Goal: Information Seeking & Learning: Learn about a topic

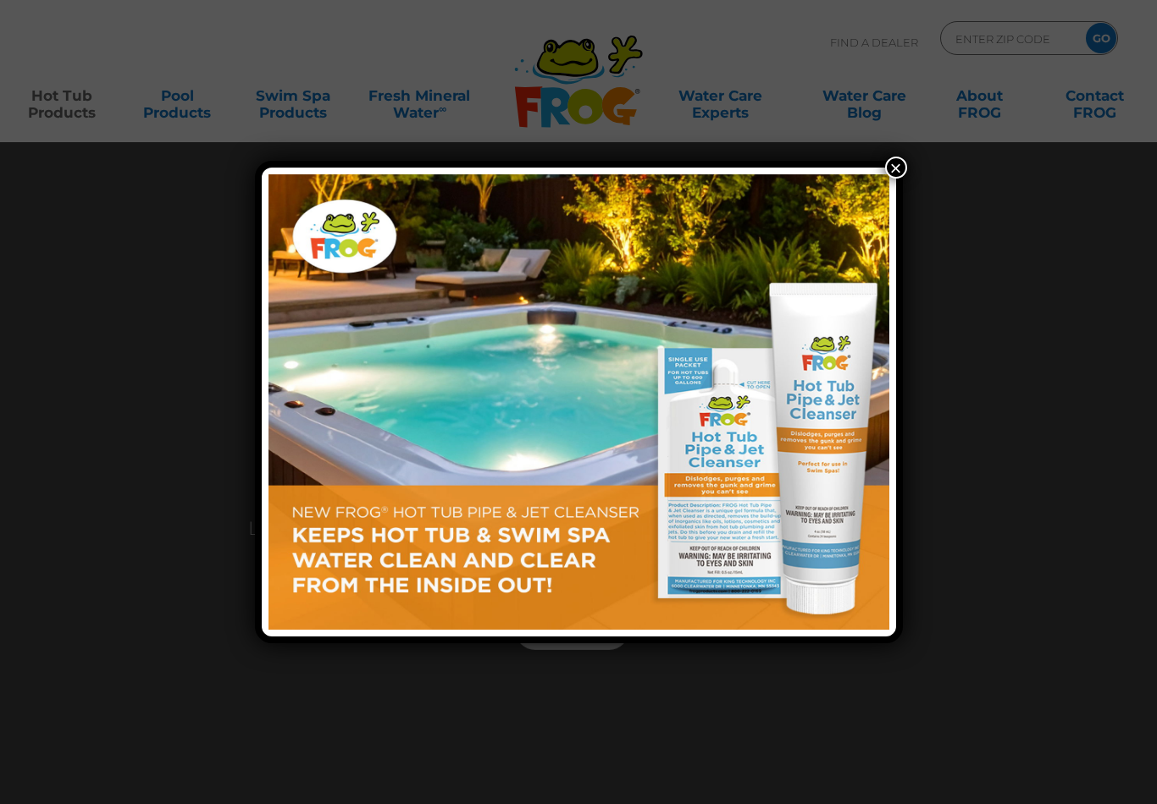
click at [894, 169] on button "×" at bounding box center [896, 168] width 22 height 22
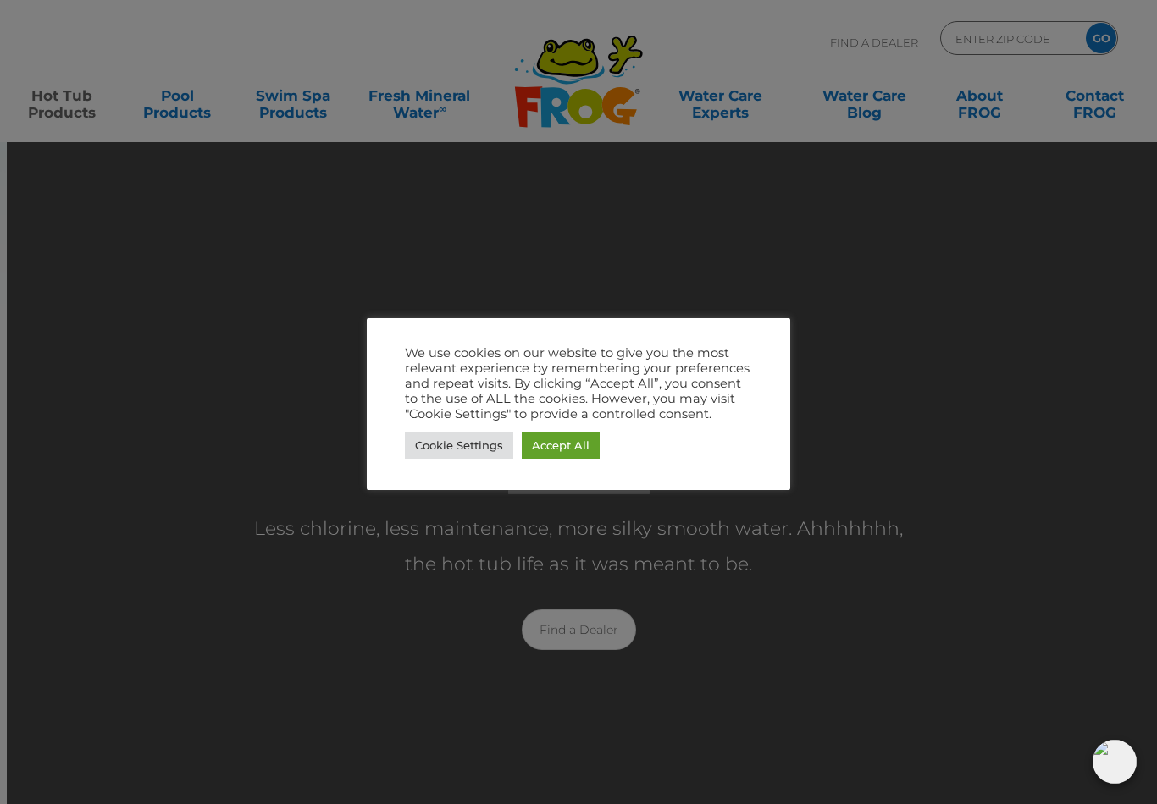
click at [480, 448] on link "Cookie Settings" at bounding box center [459, 446] width 108 height 26
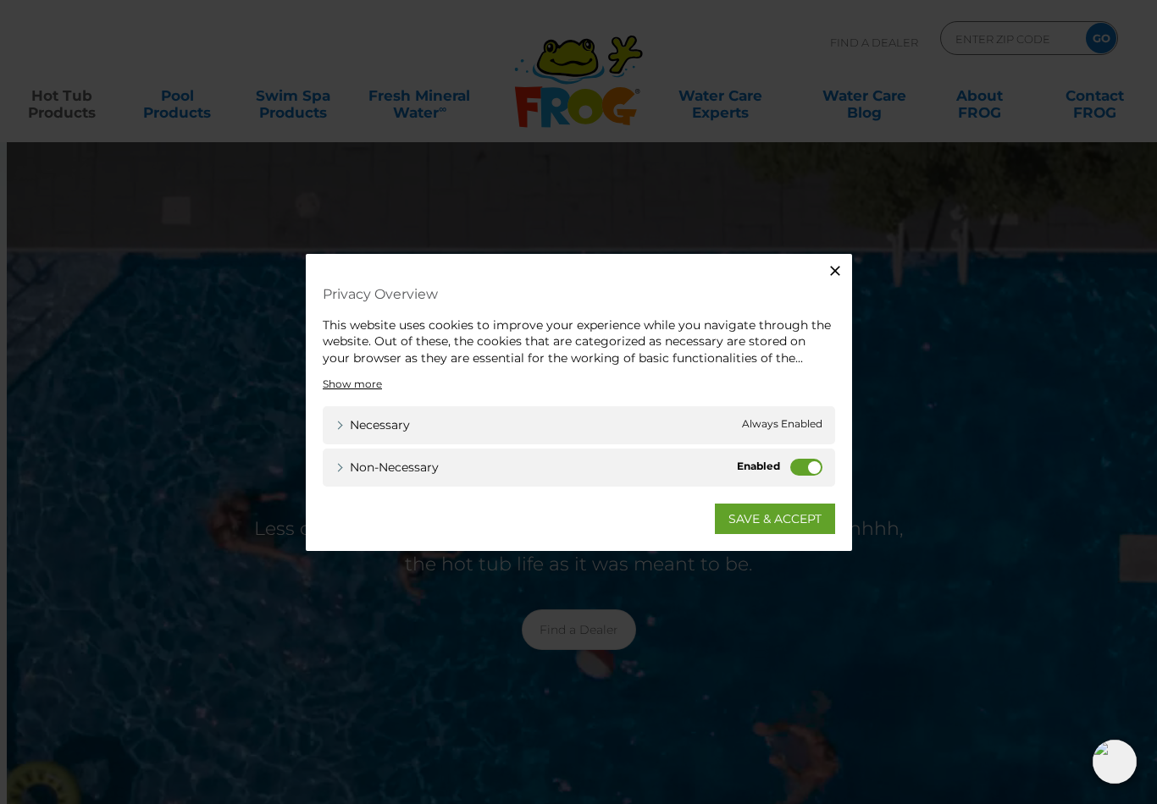
click at [804, 466] on label "Non-necessary" at bounding box center [806, 467] width 32 height 17
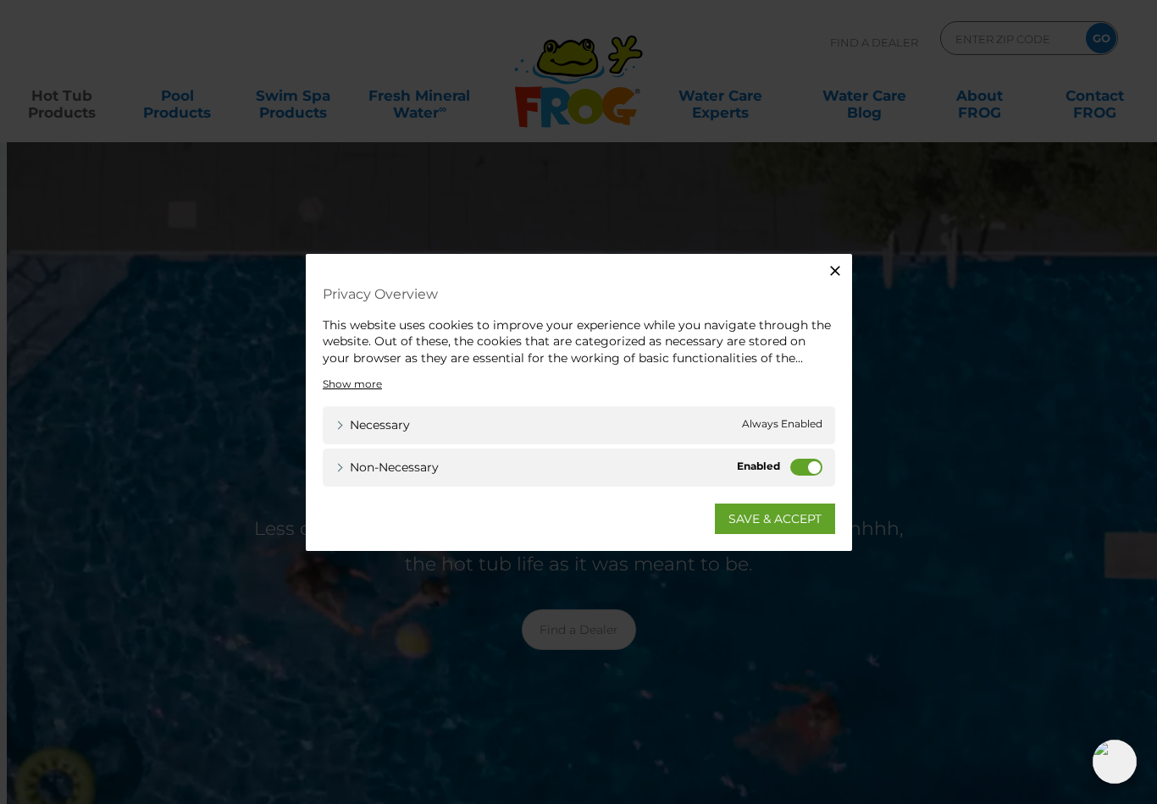
click at [0, 0] on input "Non-necessary" at bounding box center [0, 0] width 0 height 0
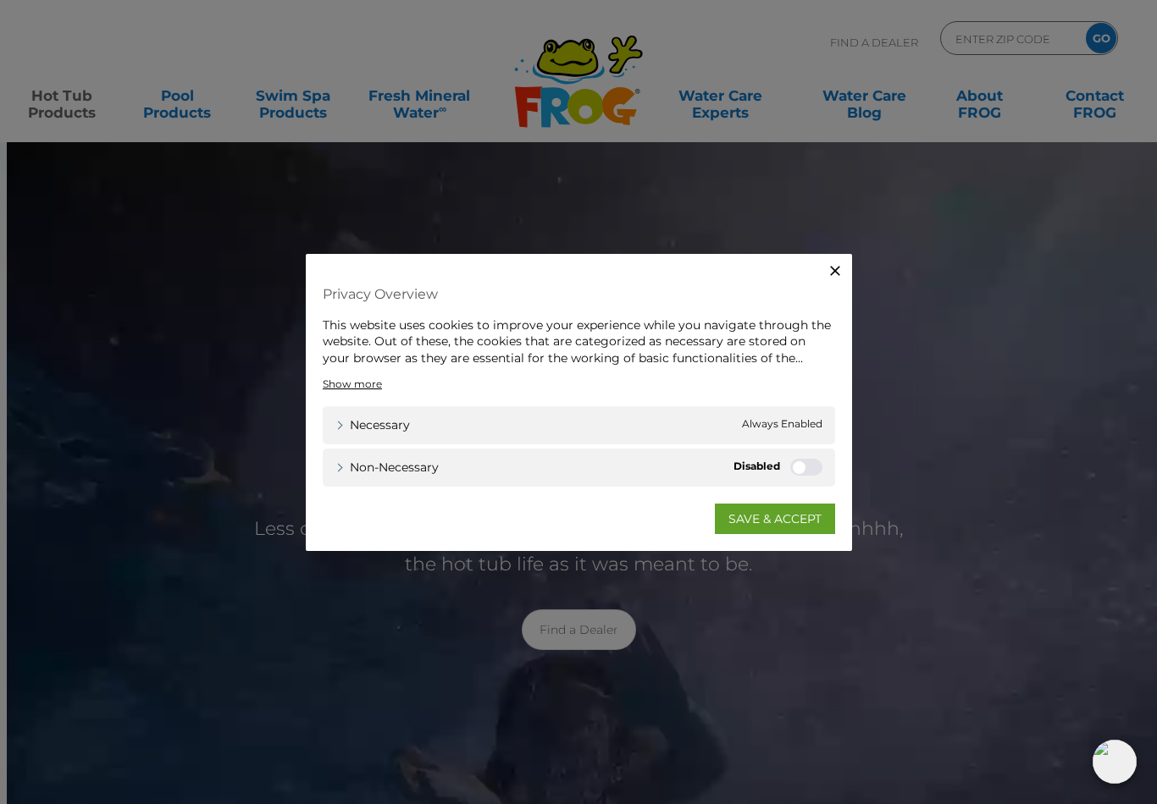
click at [803, 527] on link "SAVE & ACCEPT" at bounding box center [775, 519] width 120 height 30
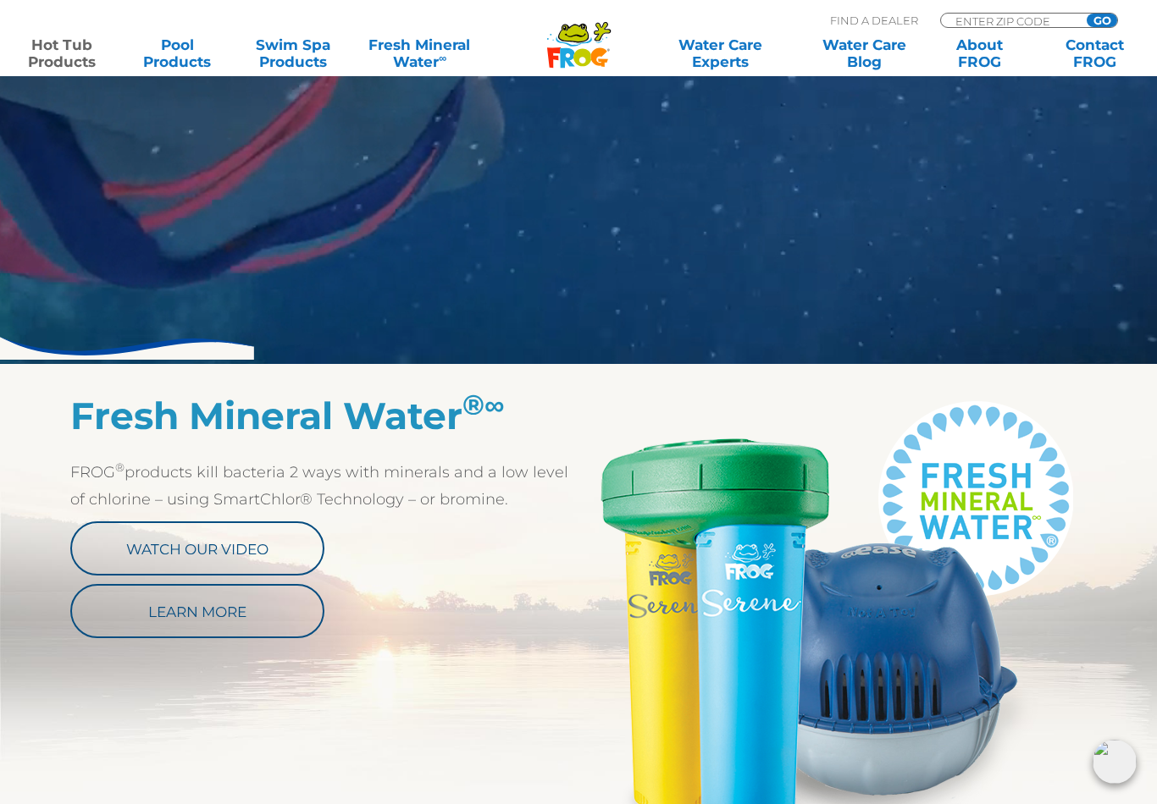
scroll to position [594, 0]
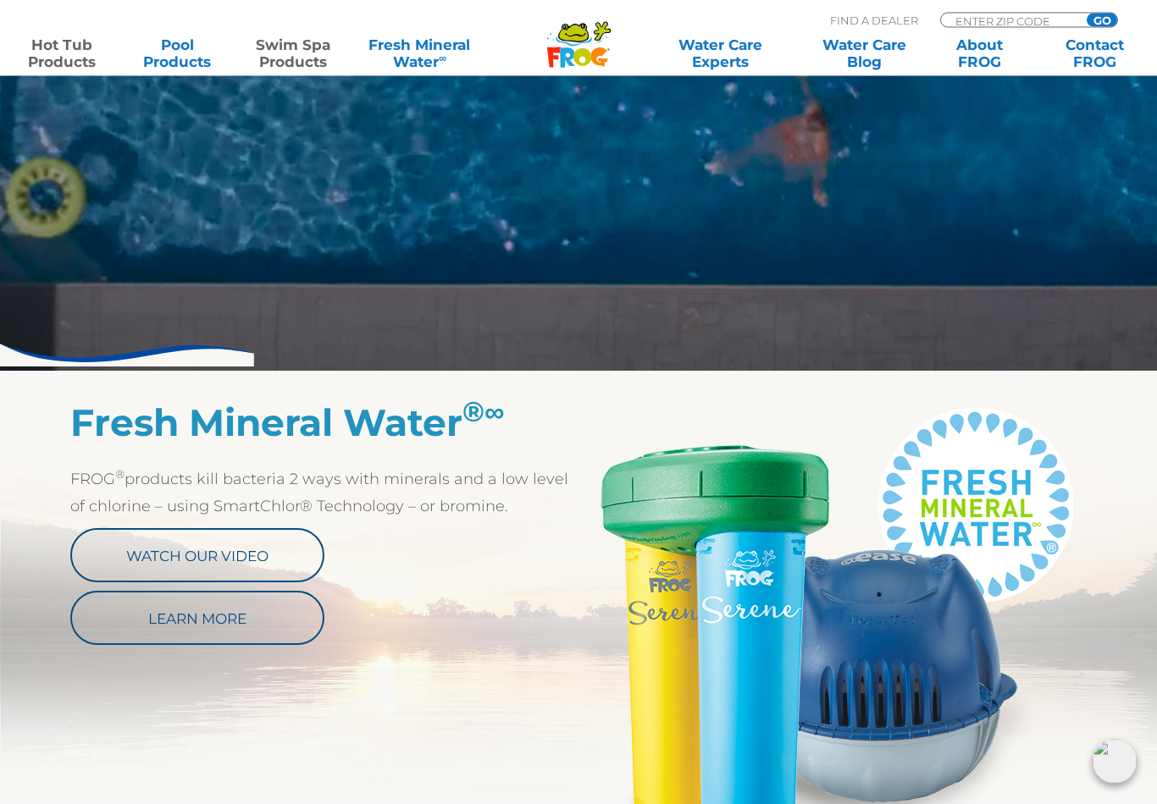
click at [284, 56] on link "Swim Spa Products" at bounding box center [293, 53] width 90 height 34
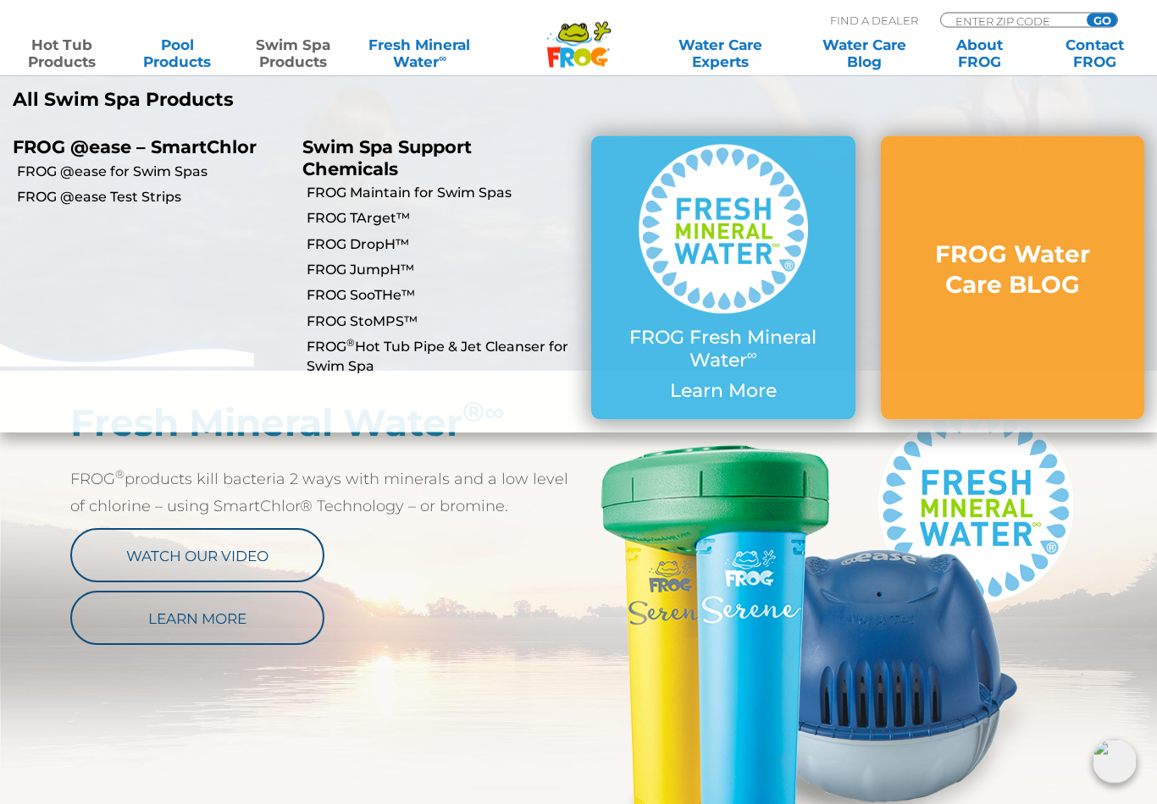
scroll to position [594, 0]
click at [69, 93] on p "All Swim Spa Products" at bounding box center [289, 100] width 553 height 22
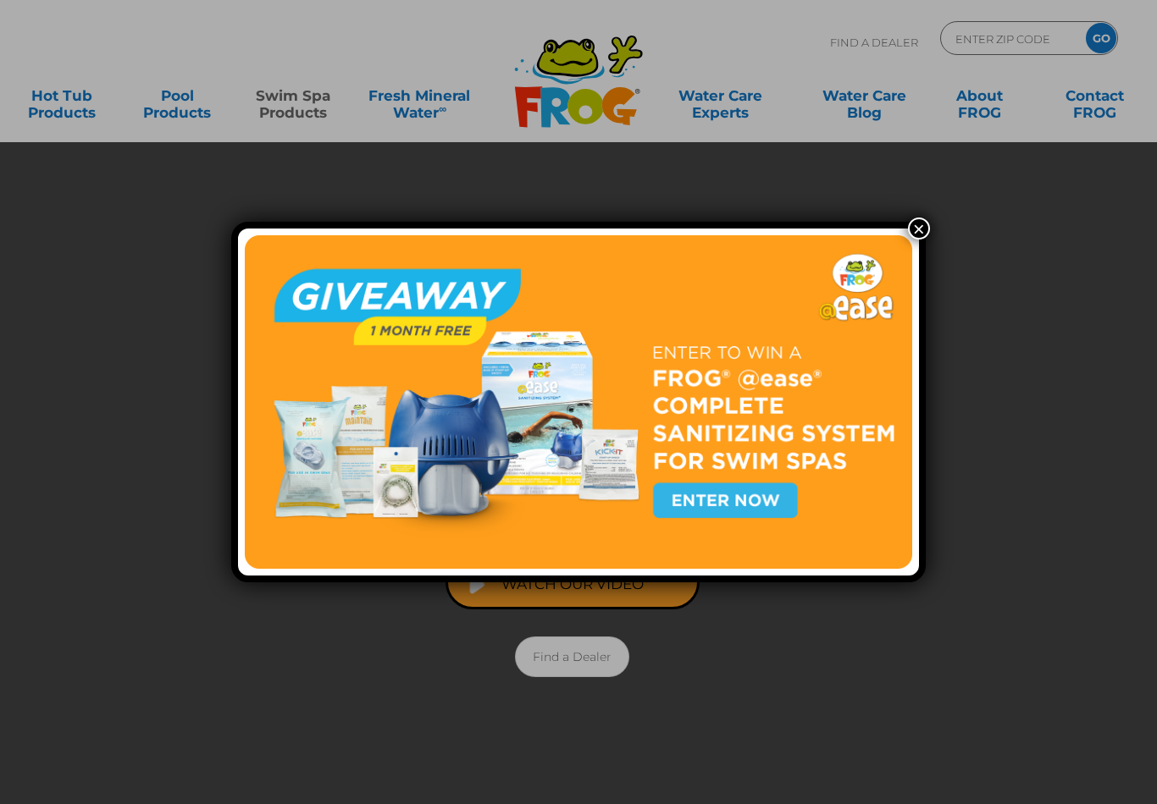
click at [923, 218] on button "×" at bounding box center [919, 229] width 22 height 22
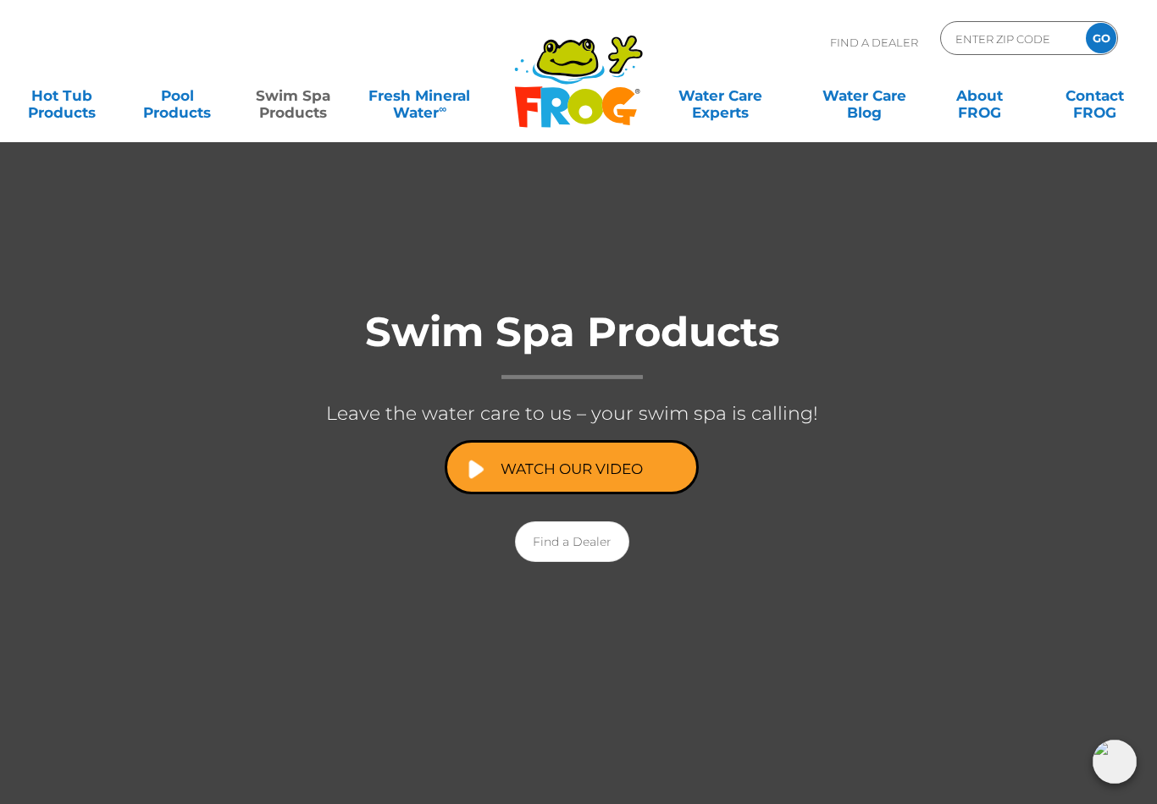
scroll to position [114, 7]
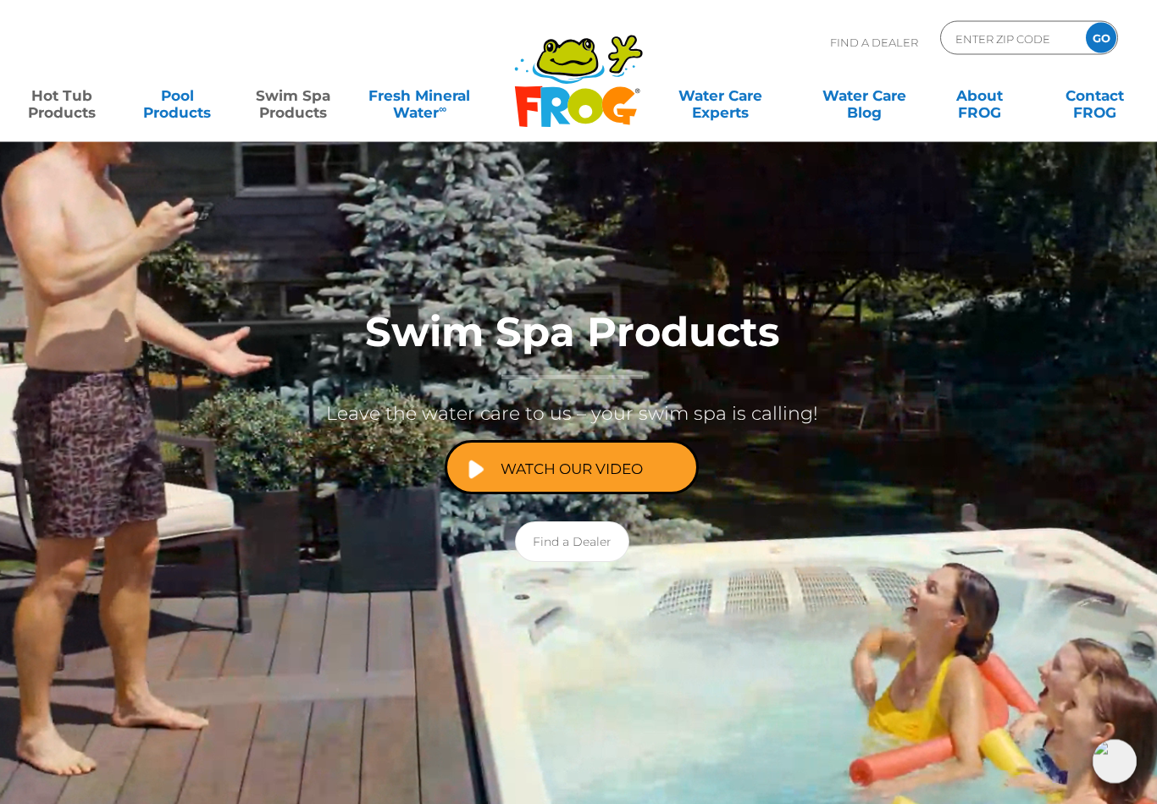
click at [61, 101] on link "Hot Tub Products" at bounding box center [62, 96] width 90 height 34
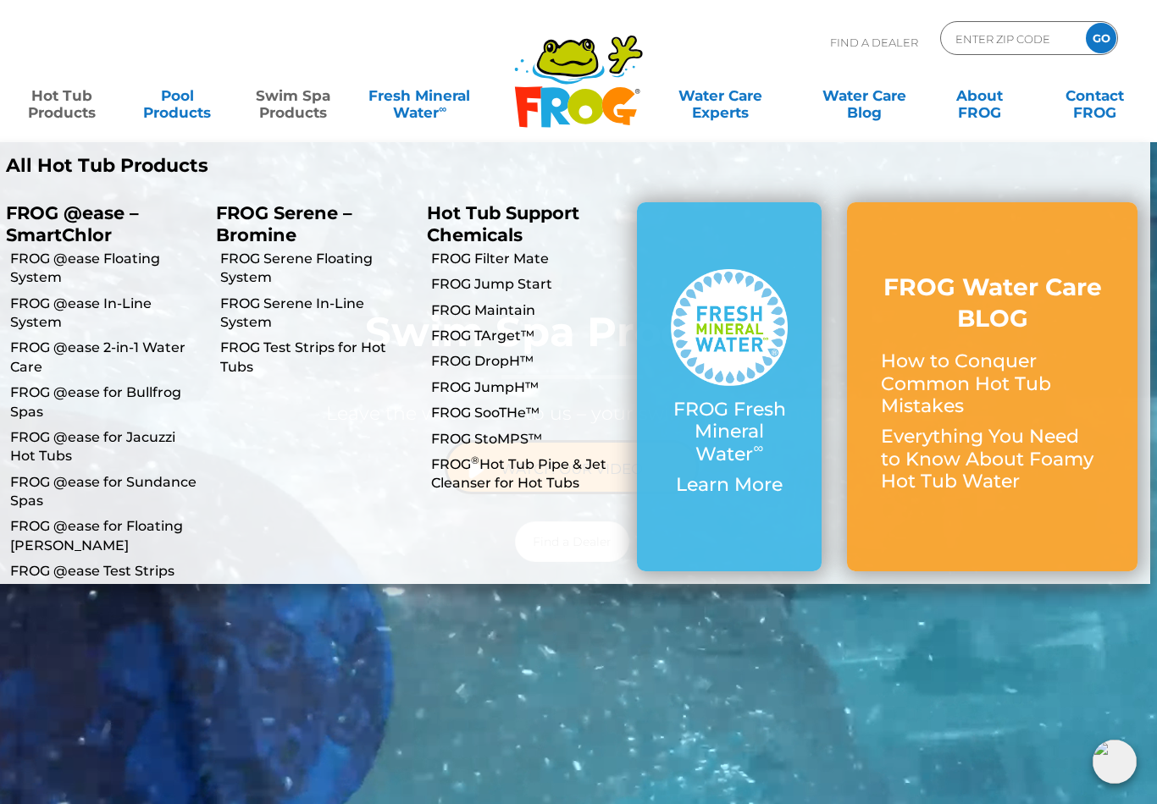
click at [66, 170] on p "All Hot Tub Products" at bounding box center [282, 166] width 553 height 22
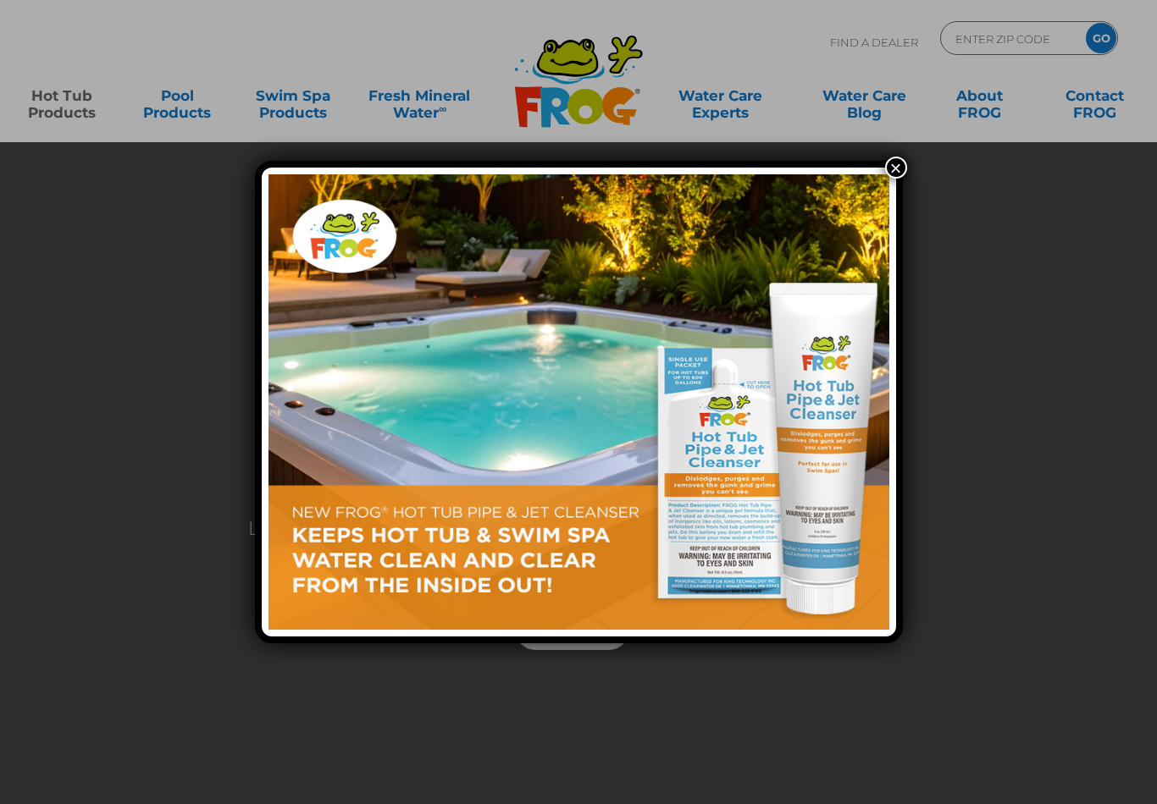
click at [891, 170] on button "×" at bounding box center [896, 168] width 22 height 22
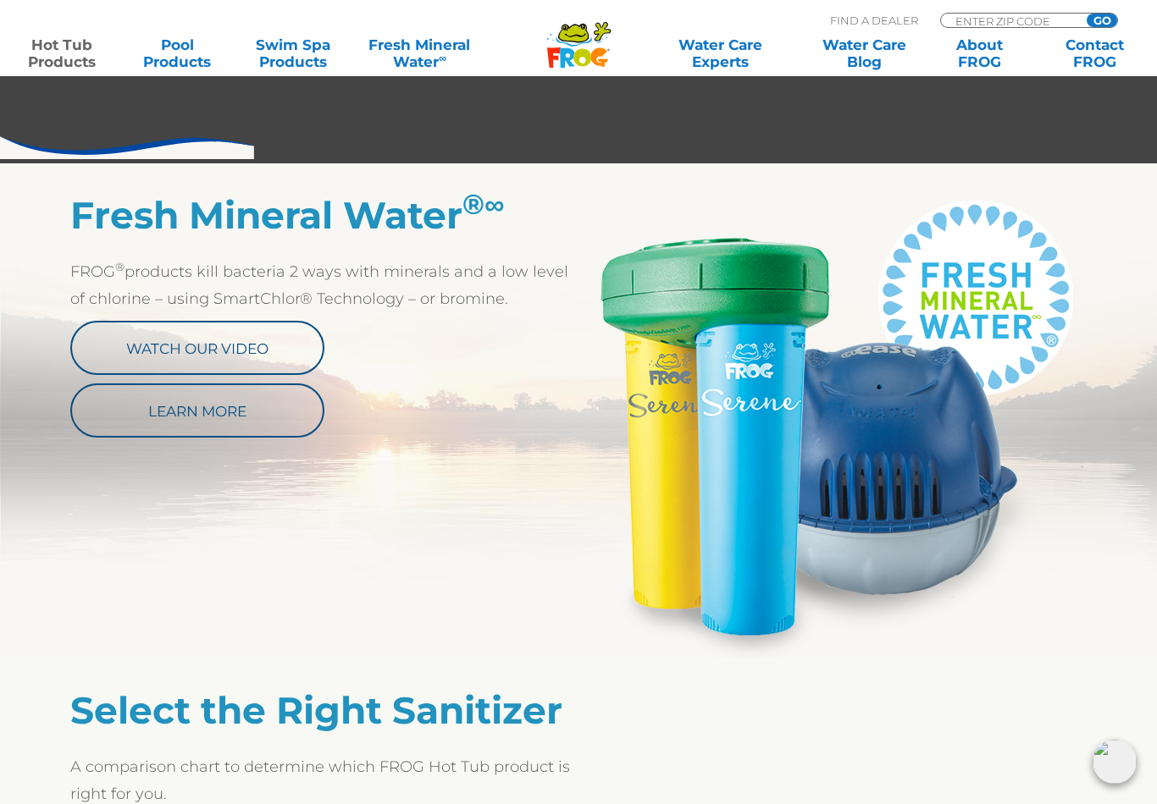
scroll to position [801, 0]
click at [127, 342] on link "Watch Our Video" at bounding box center [197, 349] width 254 height 54
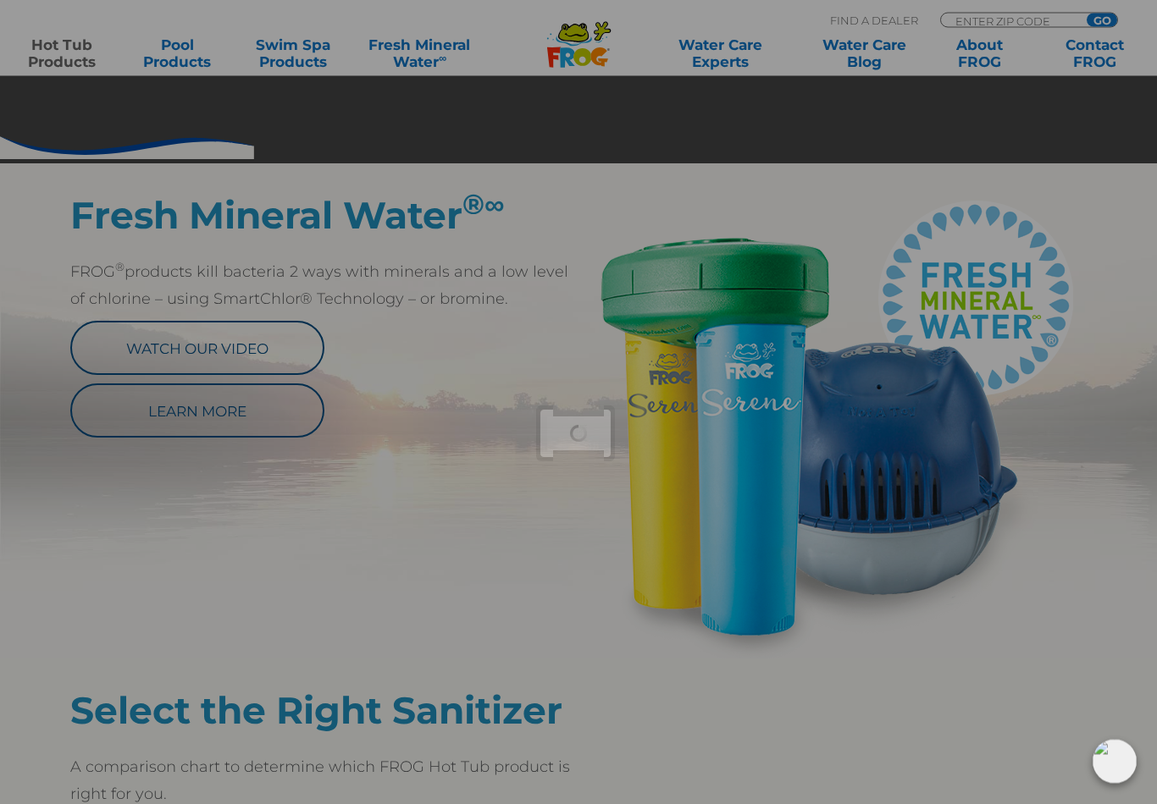
scroll to position [802, 0]
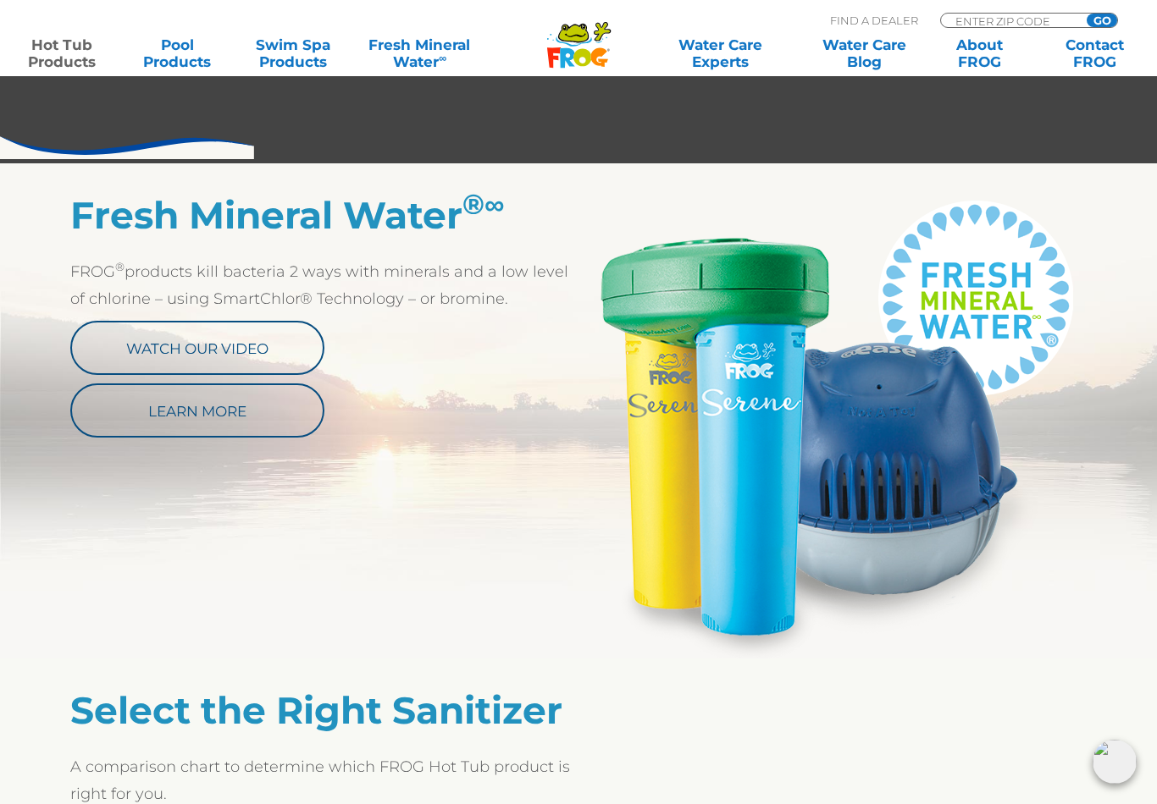
click at [234, 428] on link "Learn More" at bounding box center [197, 411] width 254 height 54
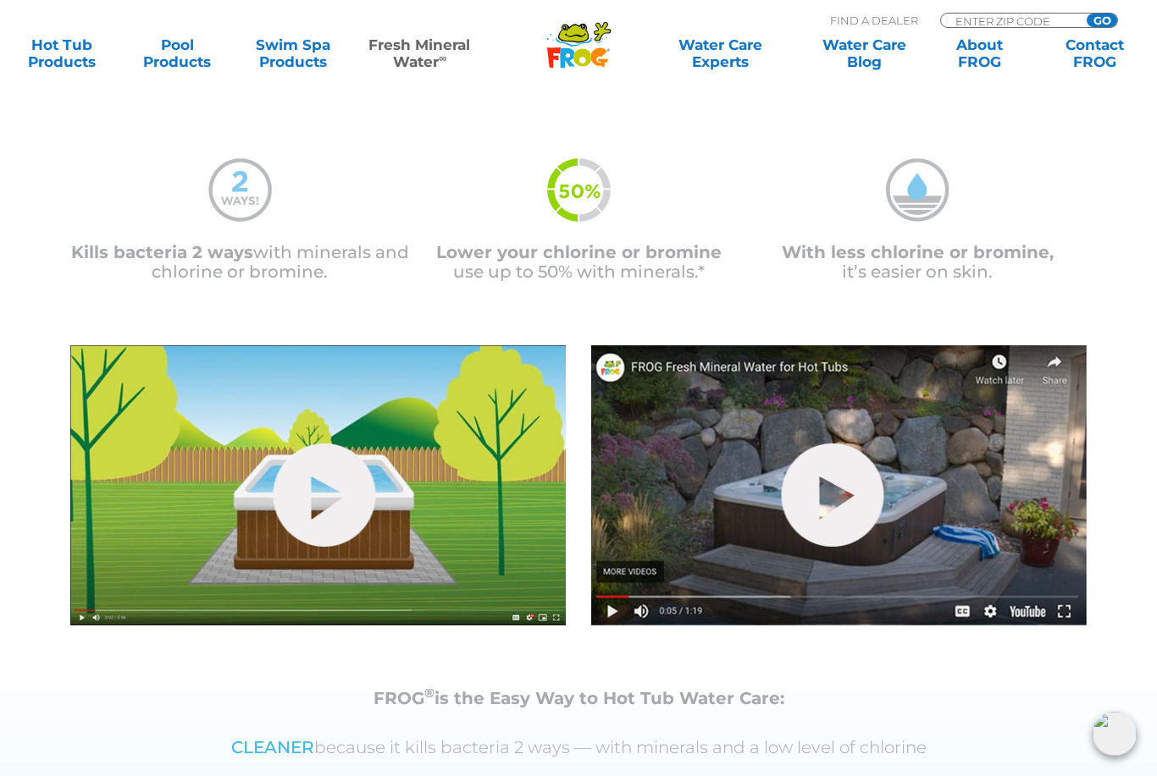
scroll to position [419, 0]
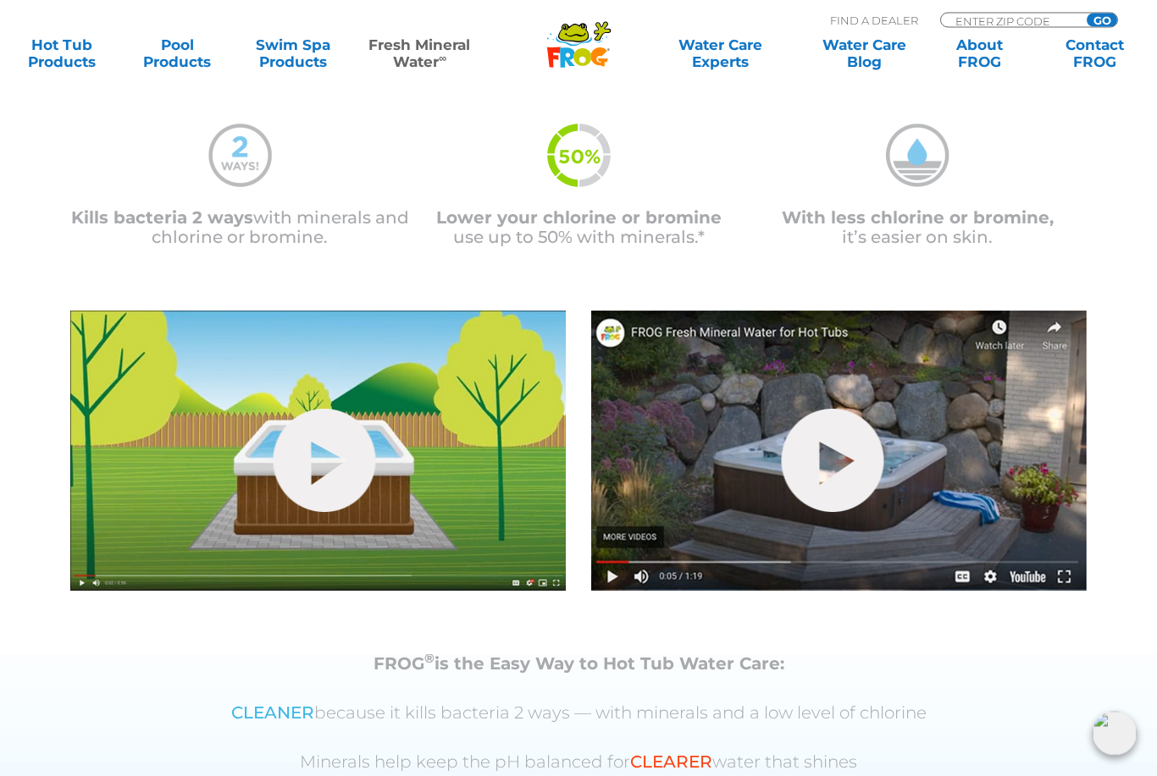
click at [331, 465] on link "hide-me" at bounding box center [325, 461] width 102 height 103
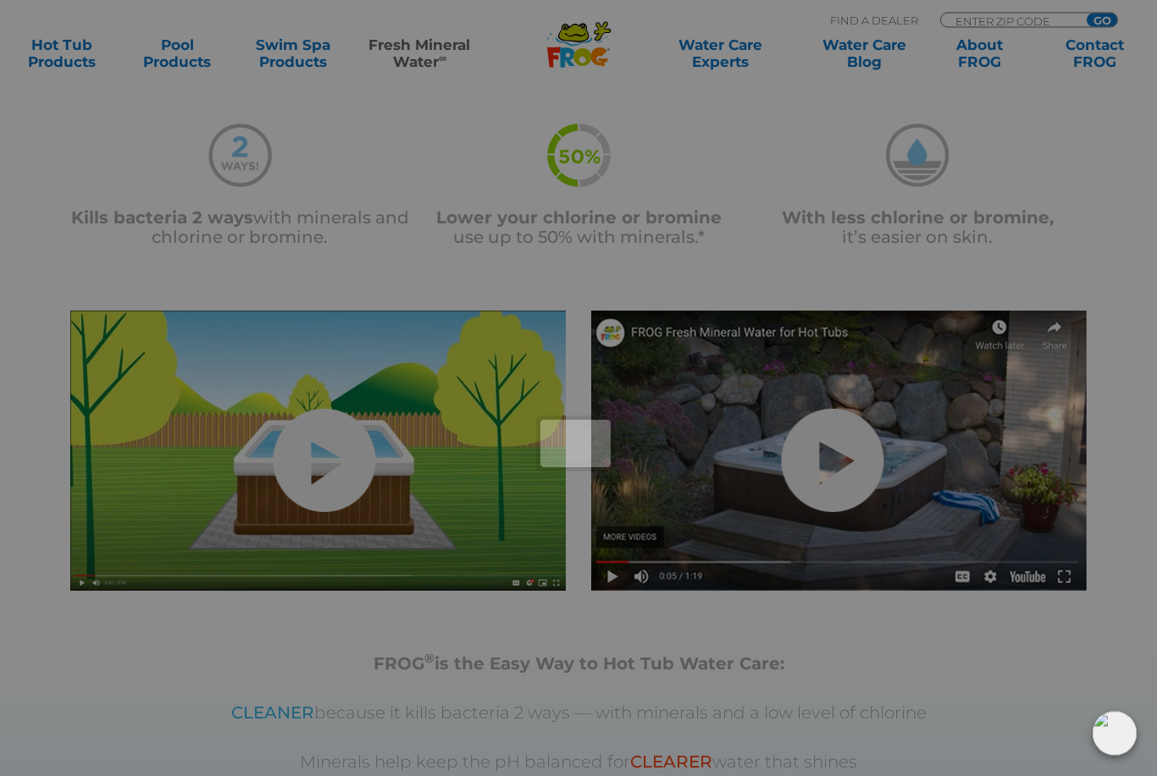
scroll to position [475, 0]
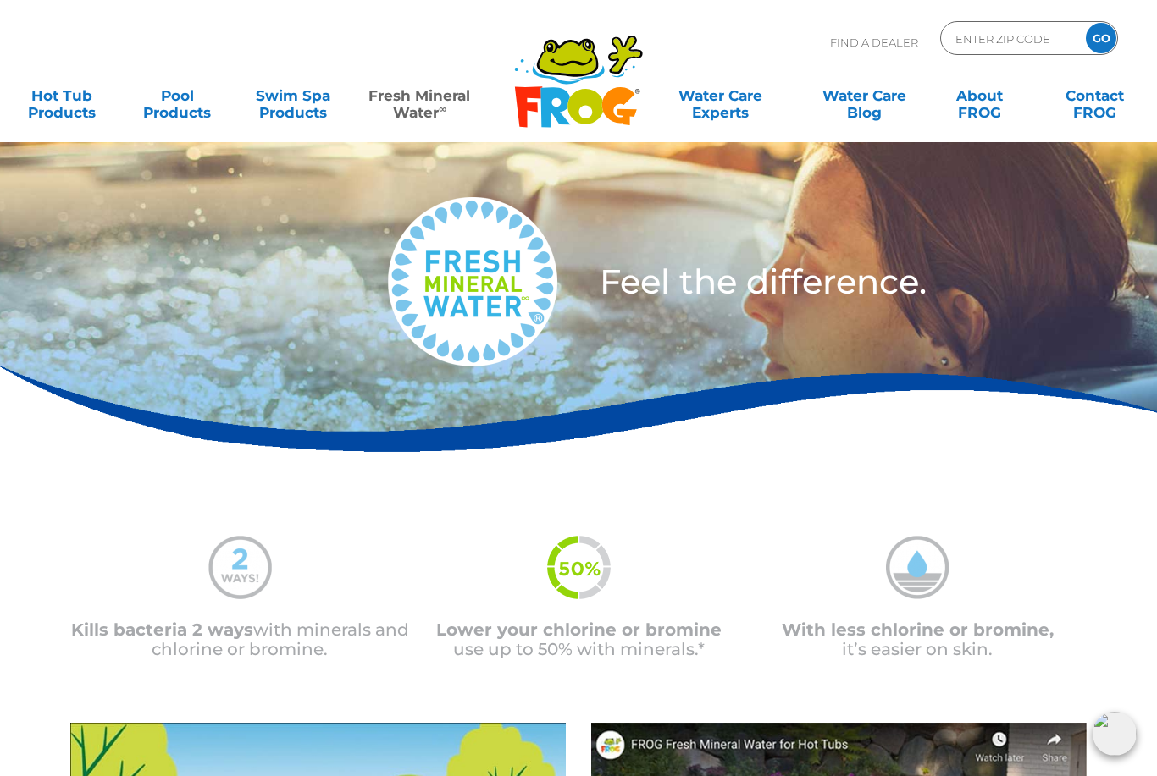
scroll to position [0, 0]
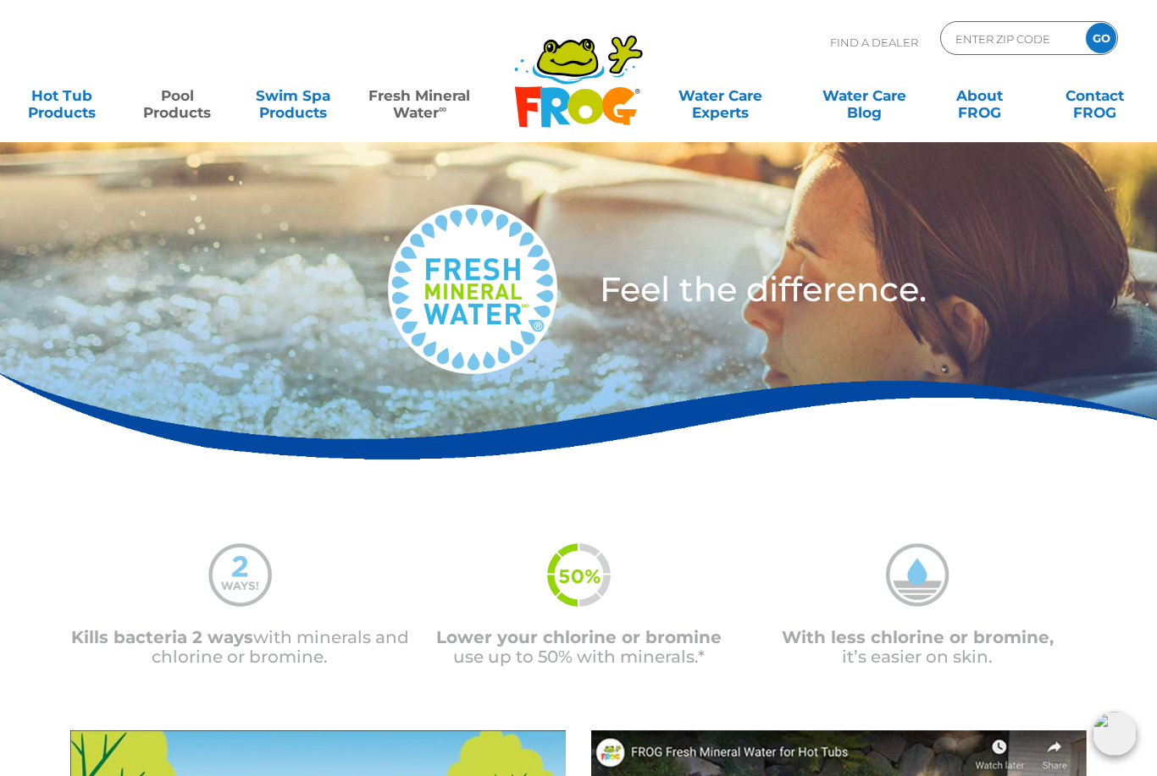
click at [166, 100] on link "Pool Products" at bounding box center [177, 96] width 90 height 34
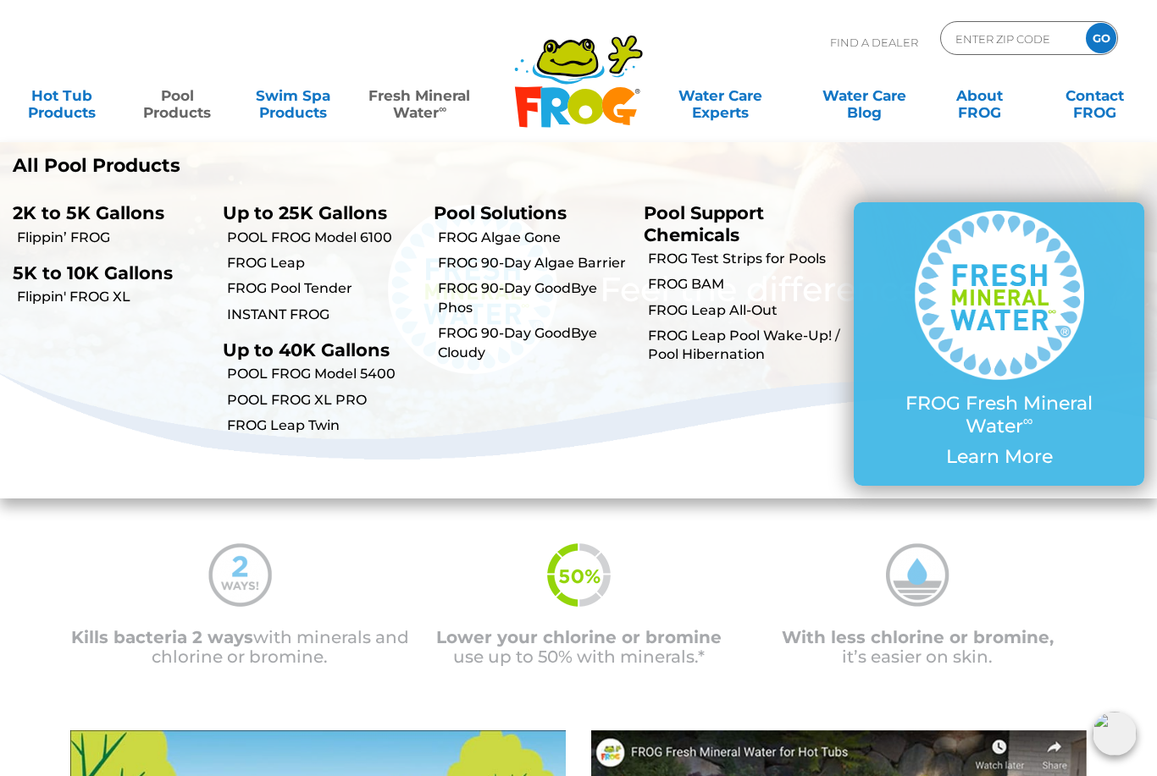
click at [66, 156] on p "All Pool Products" at bounding box center [289, 166] width 553 height 22
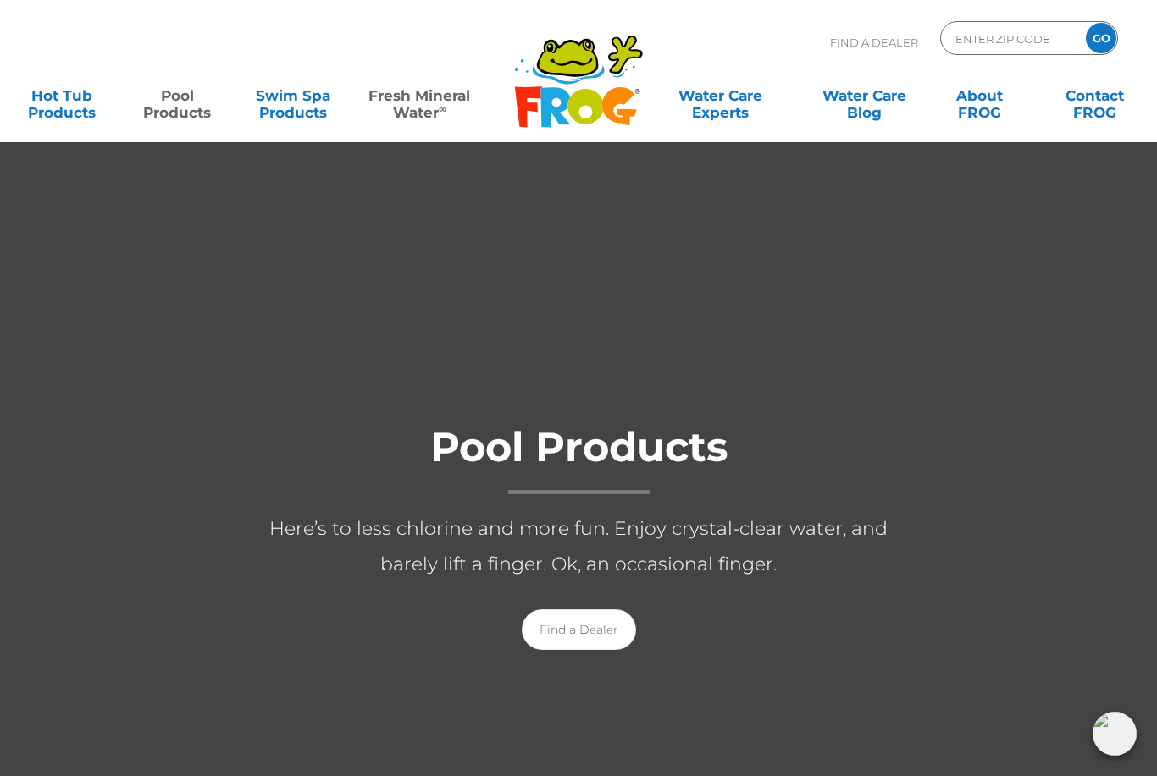
click at [408, 113] on link "Fresh Mineral Water ∞" at bounding box center [419, 96] width 113 height 34
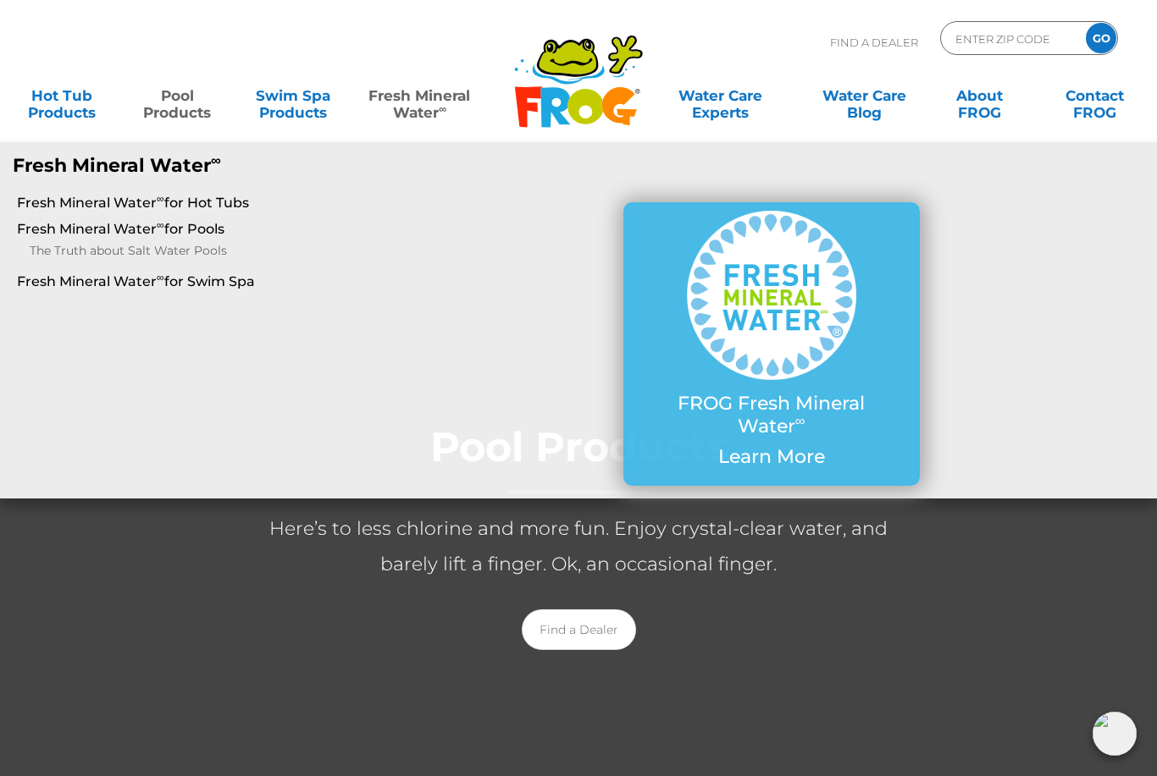
click at [79, 175] on p "Fresh Mineral Water ∞" at bounding box center [241, 166] width 456 height 22
click at [75, 164] on p "Fresh Mineral Water ∞" at bounding box center [241, 166] width 456 height 22
click at [62, 174] on p "Fresh Mineral Water ∞" at bounding box center [241, 166] width 456 height 22
click at [62, 203] on link "Fresh Mineral Water ∞ for Hot Tubs" at bounding box center [201, 203] width 368 height 19
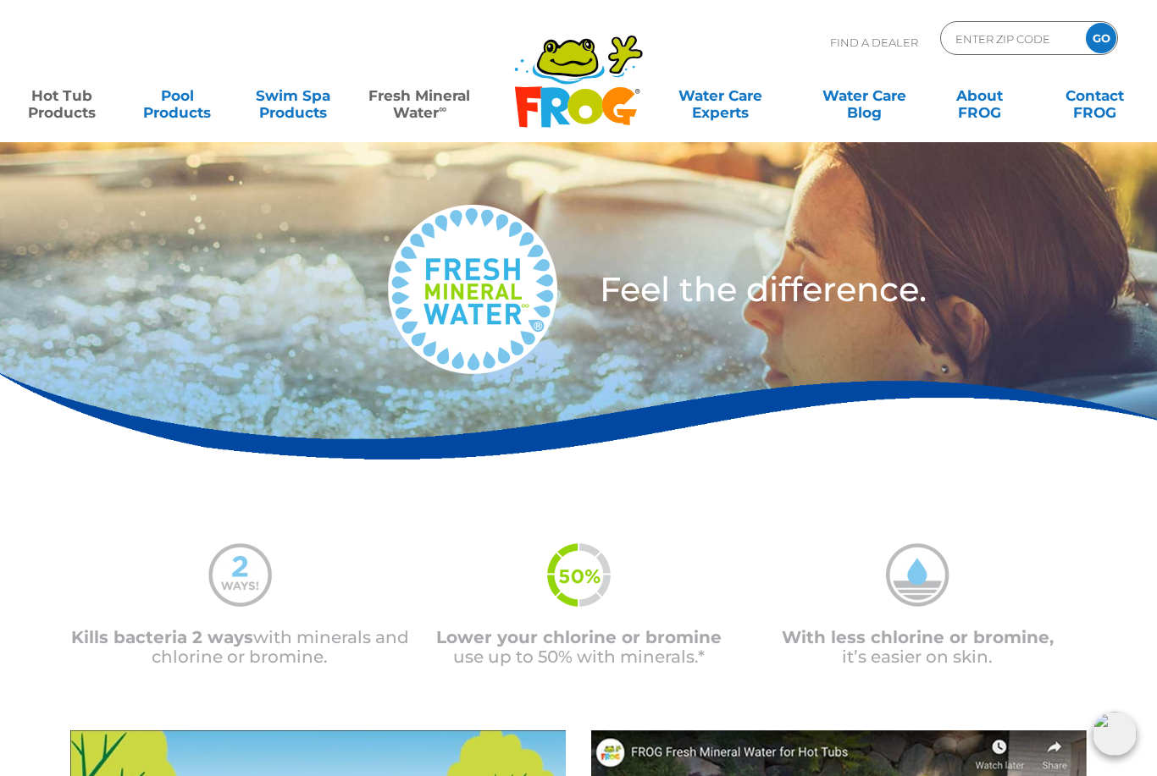
click at [54, 108] on link "Hot Tub Products" at bounding box center [62, 96] width 90 height 34
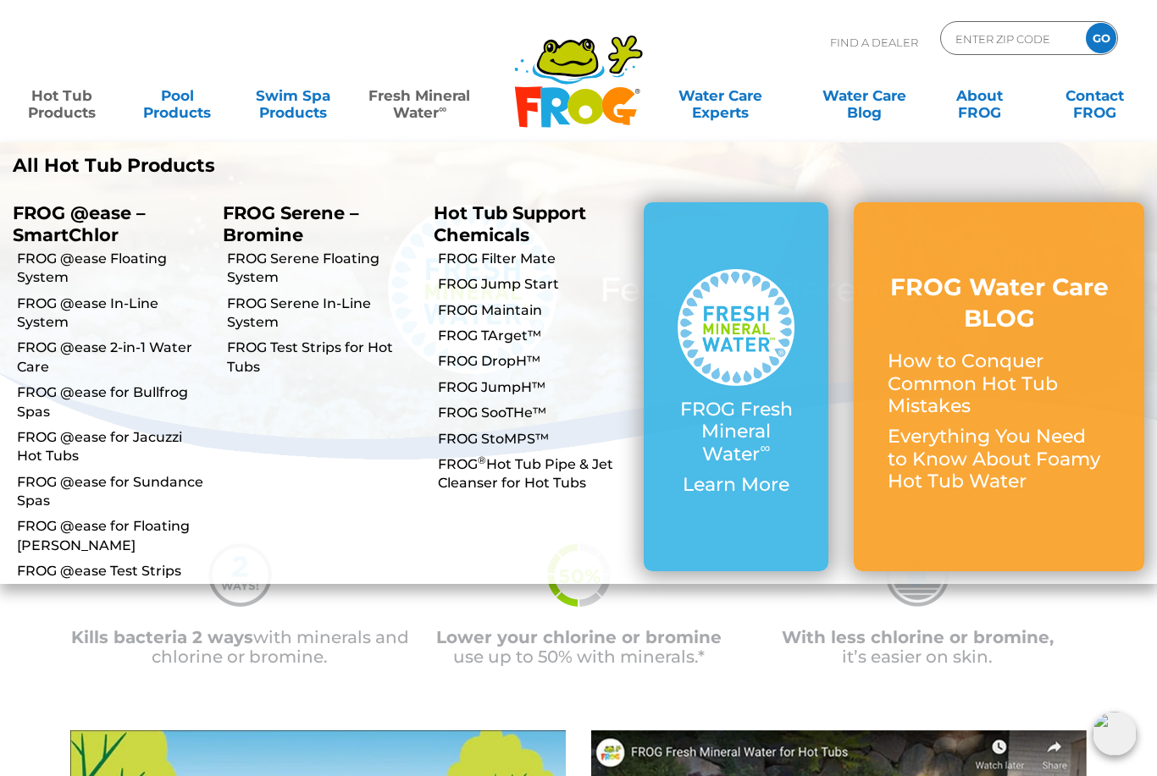
click at [64, 172] on p "All Hot Tub Products" at bounding box center [289, 166] width 553 height 22
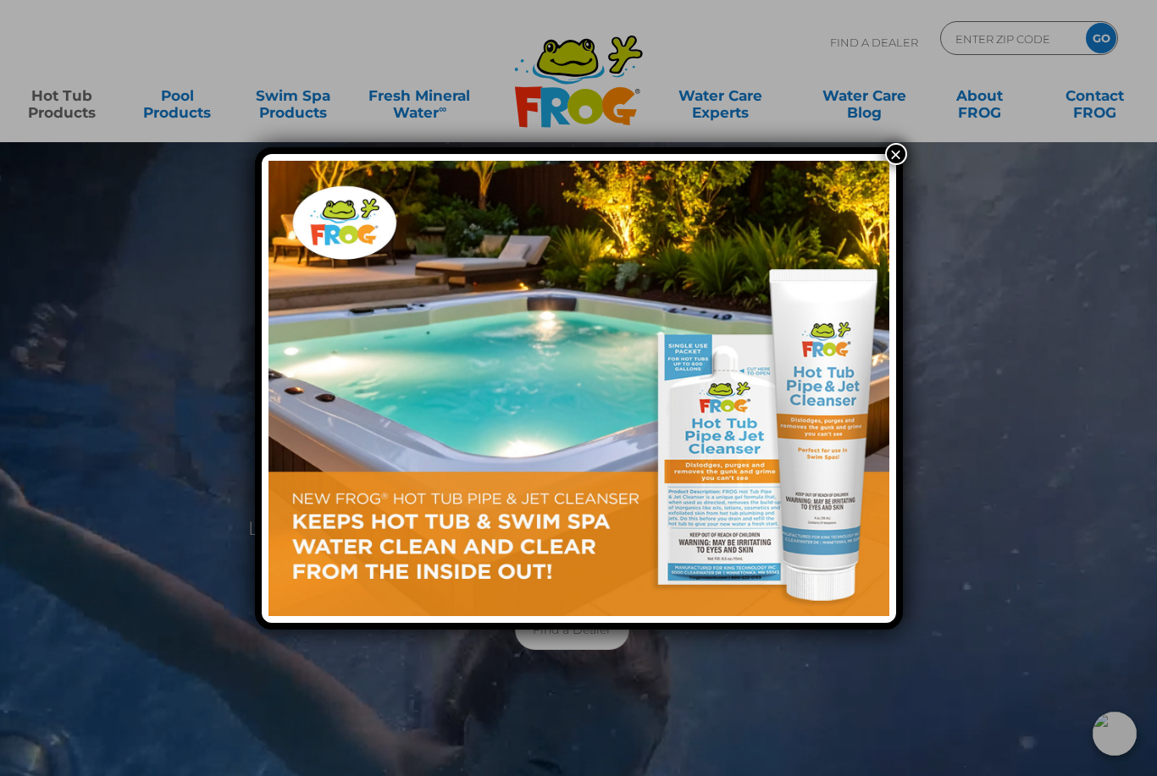
click at [1123, 413] on div "×" at bounding box center [578, 388] width 1157 height 776
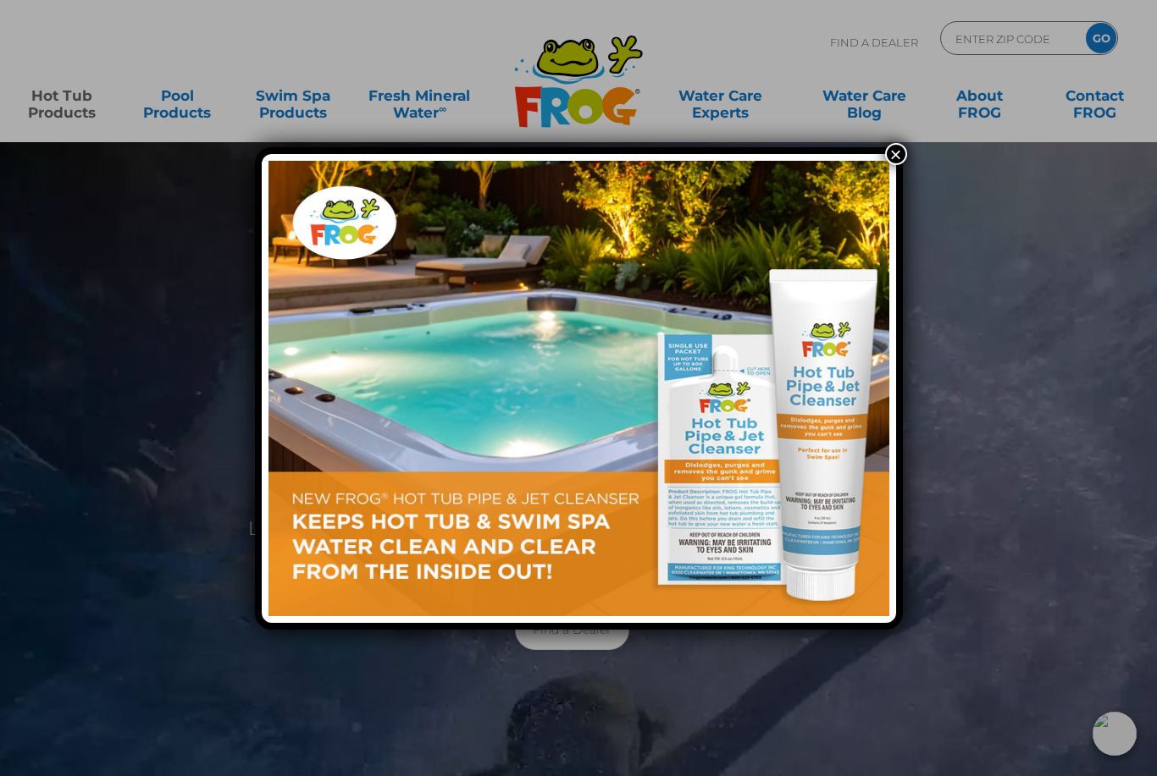
click at [894, 155] on button "×" at bounding box center [896, 154] width 22 height 22
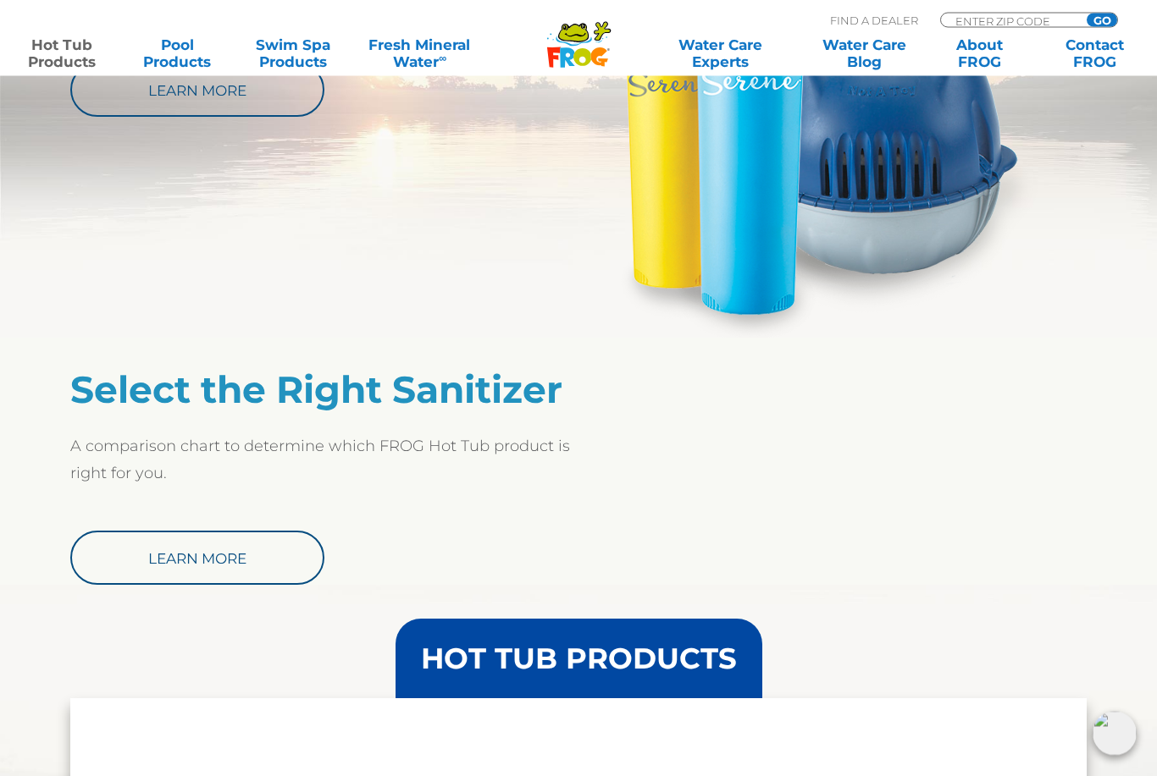
scroll to position [1296, 0]
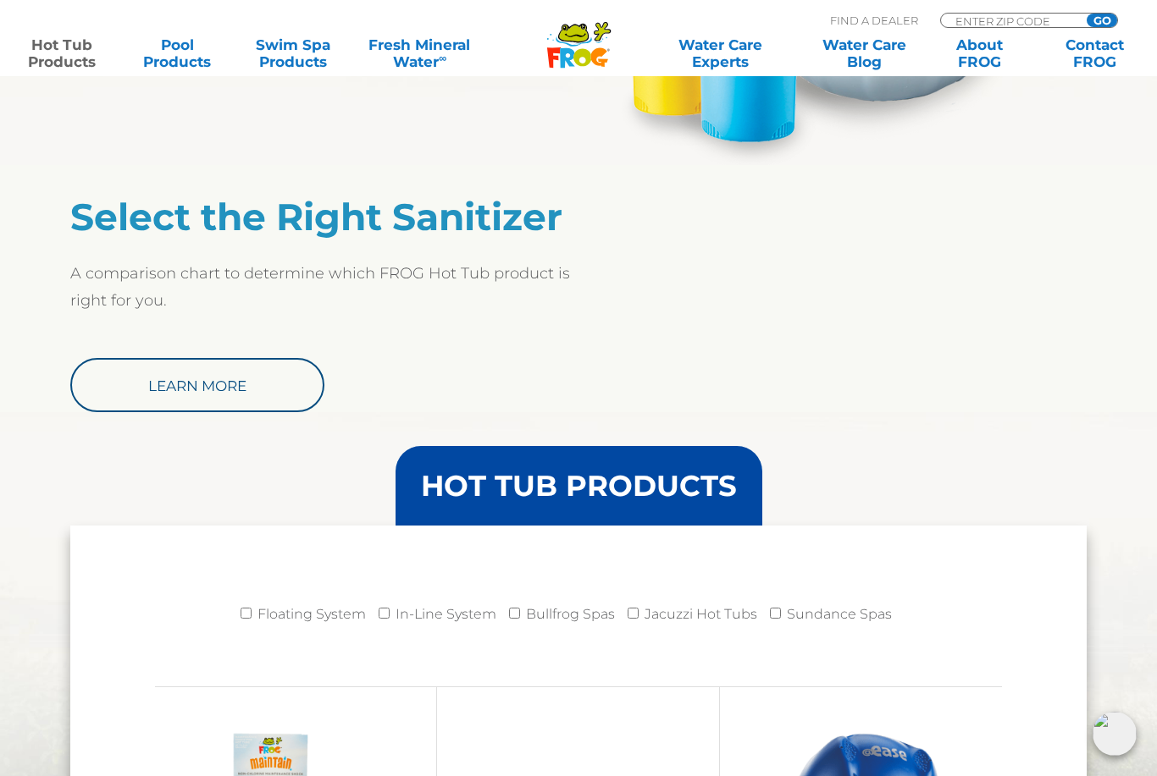
click at [127, 384] on link "Learn More" at bounding box center [197, 385] width 254 height 54
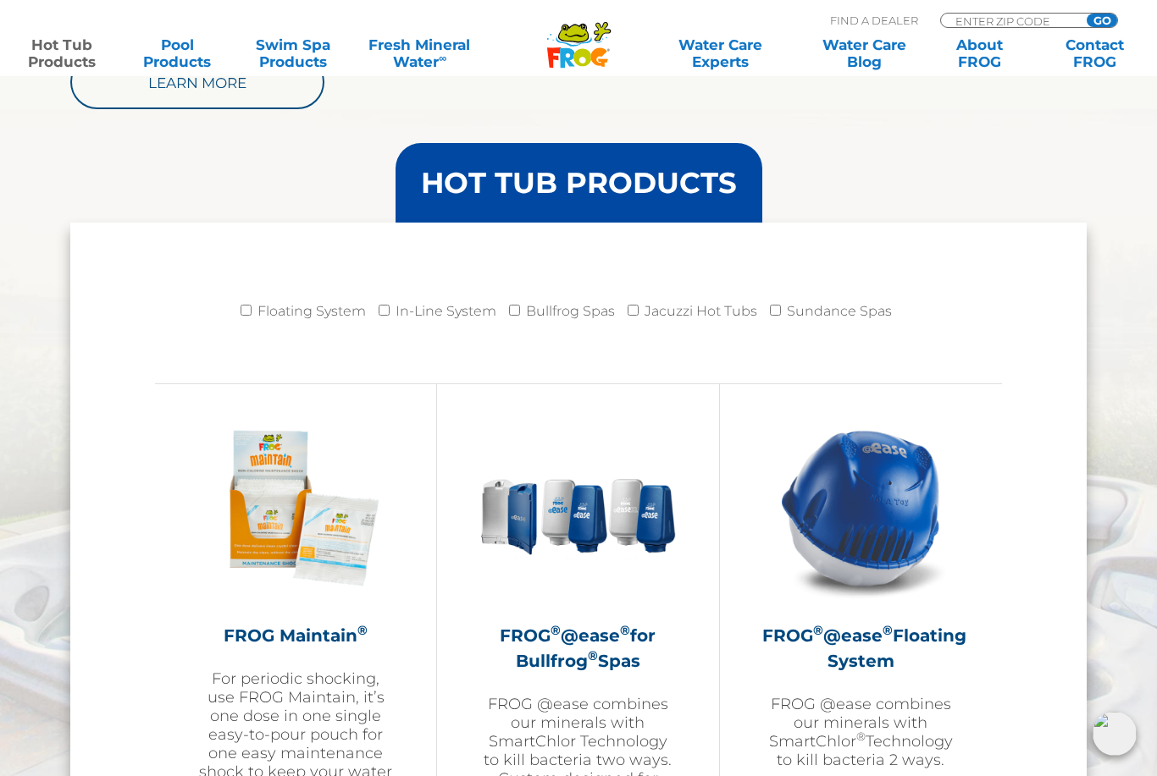
scroll to position [1831, 0]
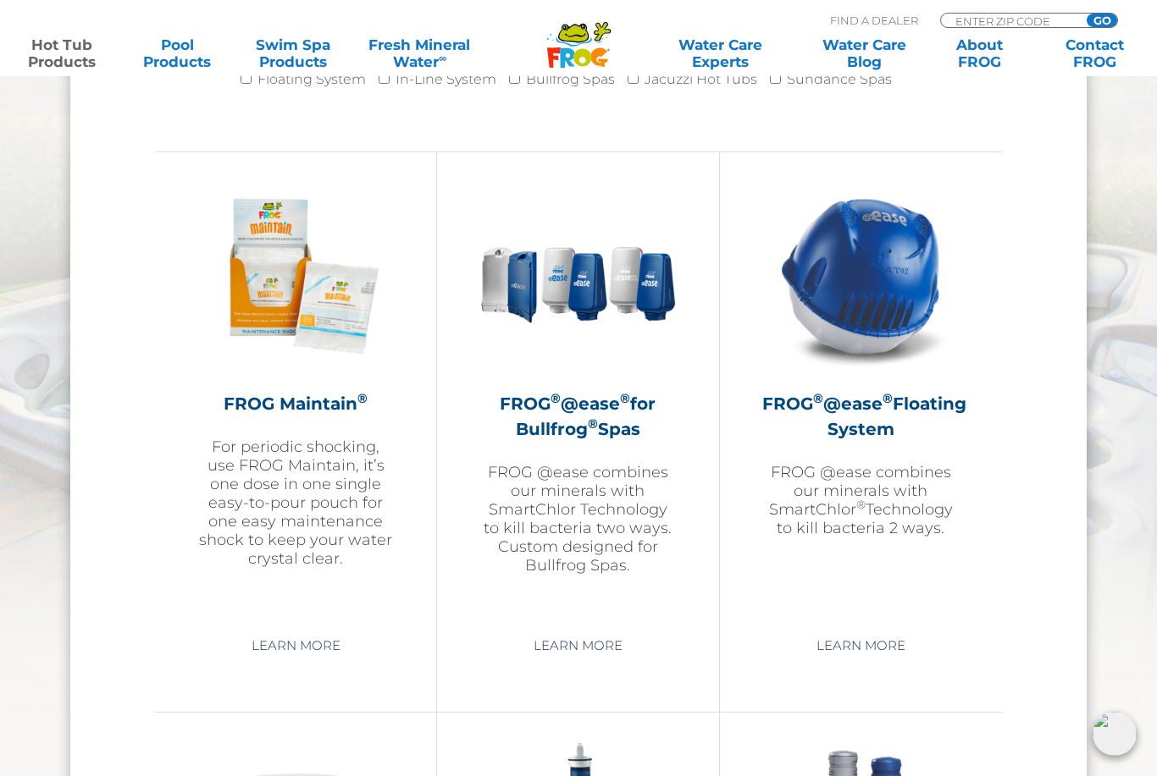
click at [883, 639] on link "Learn More" at bounding box center [861, 646] width 128 height 30
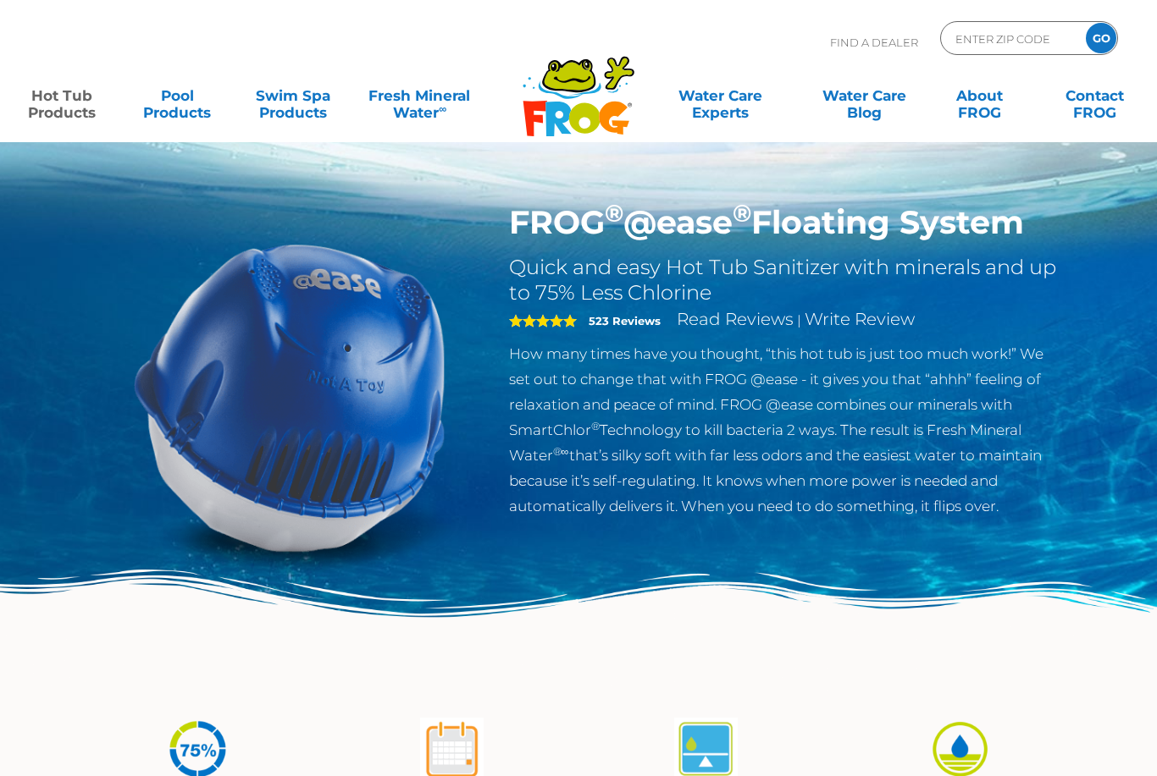
scroll to position [378, 0]
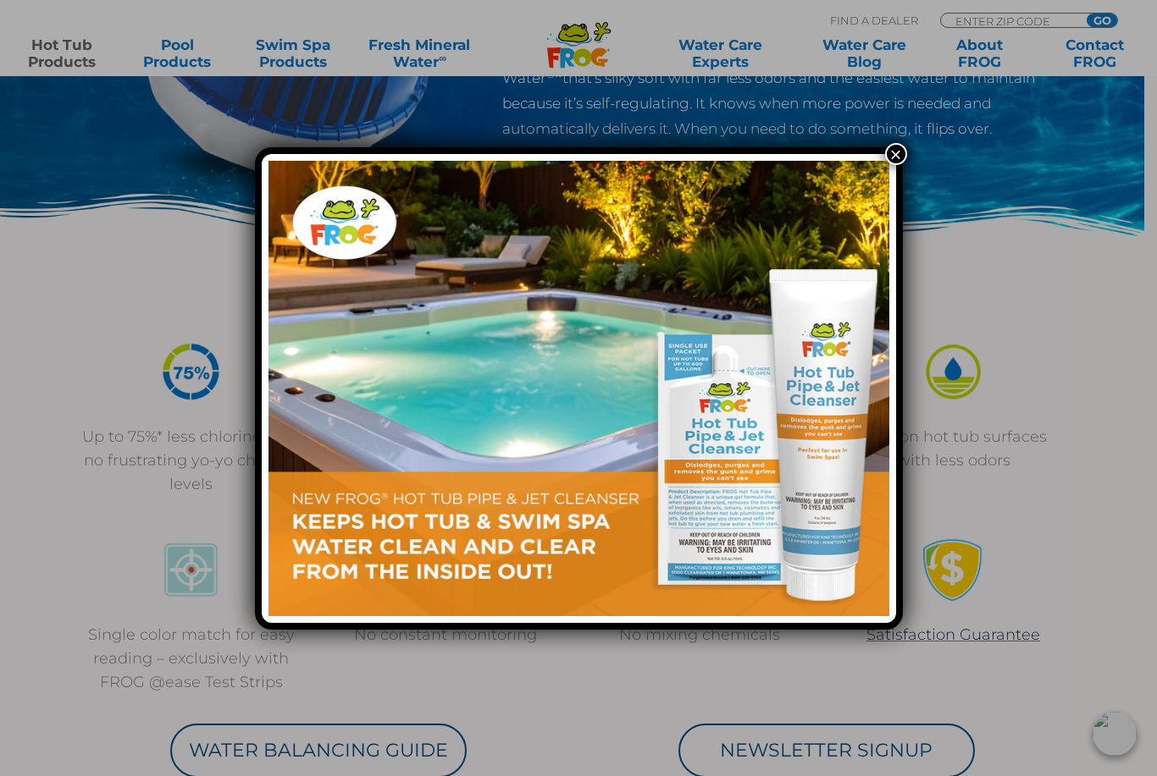
click at [893, 154] on button "×" at bounding box center [896, 154] width 22 height 22
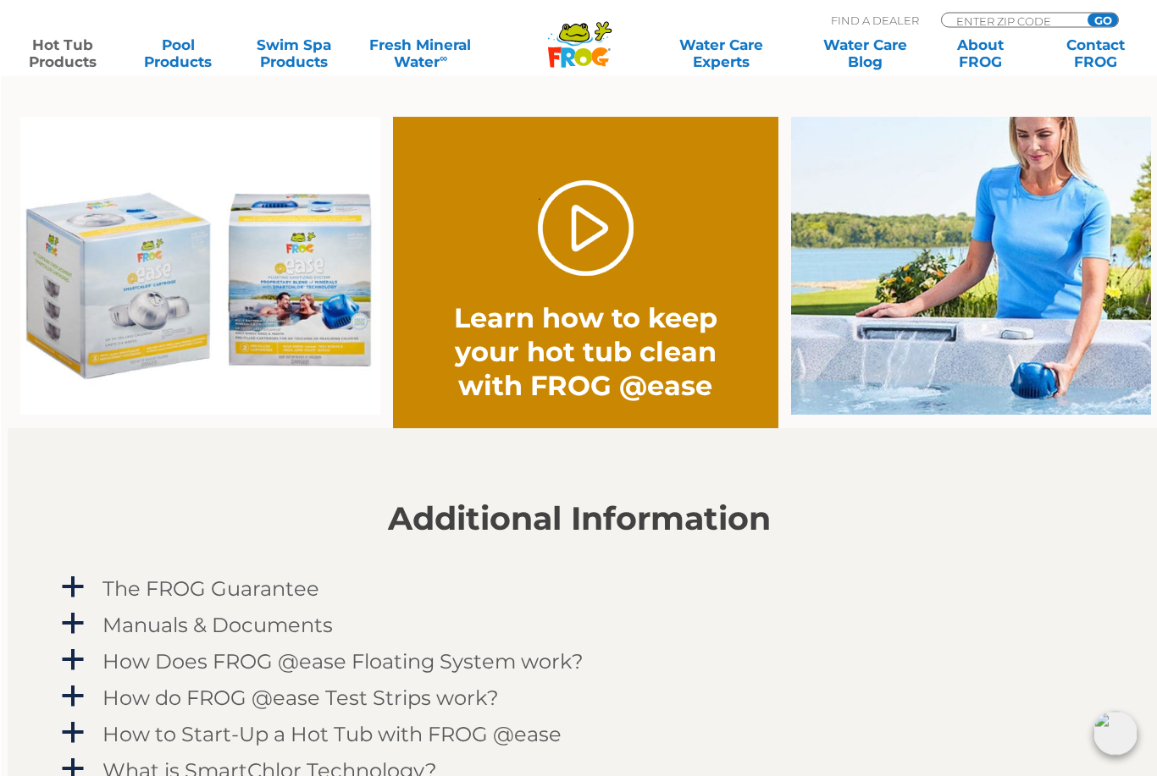
scroll to position [1433, 0]
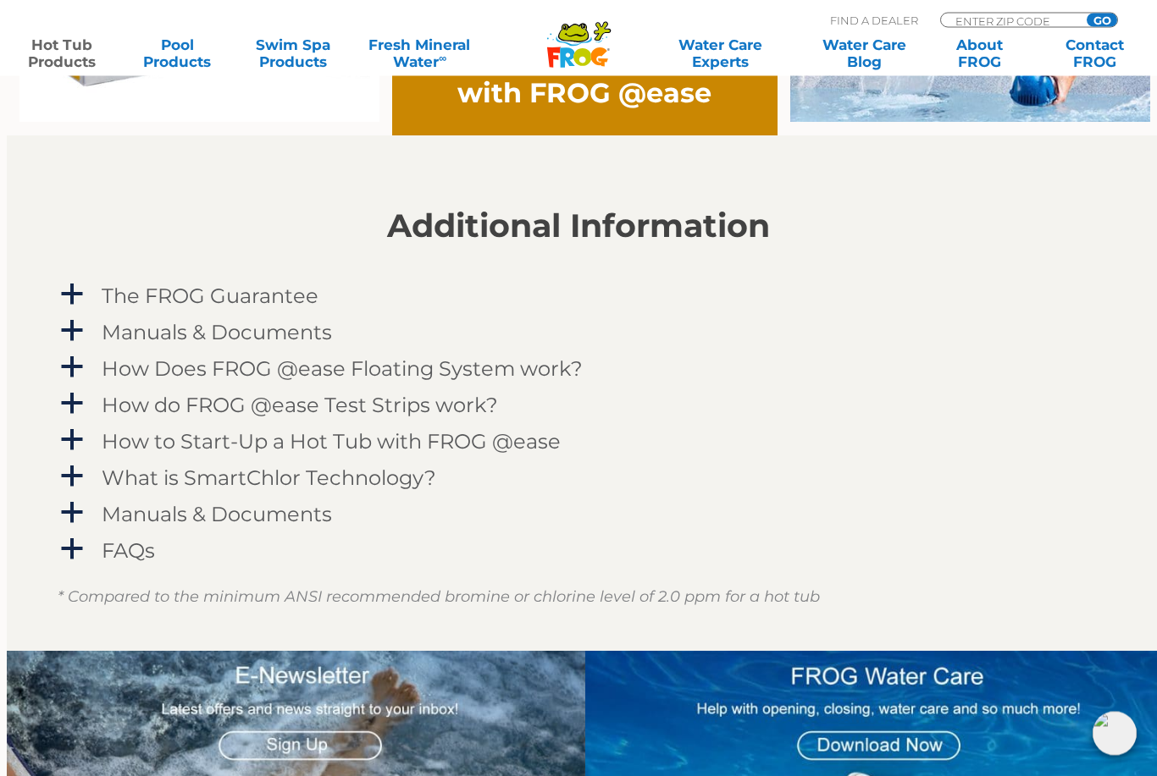
click at [119, 545] on h4 "FAQs" at bounding box center [128, 551] width 53 height 23
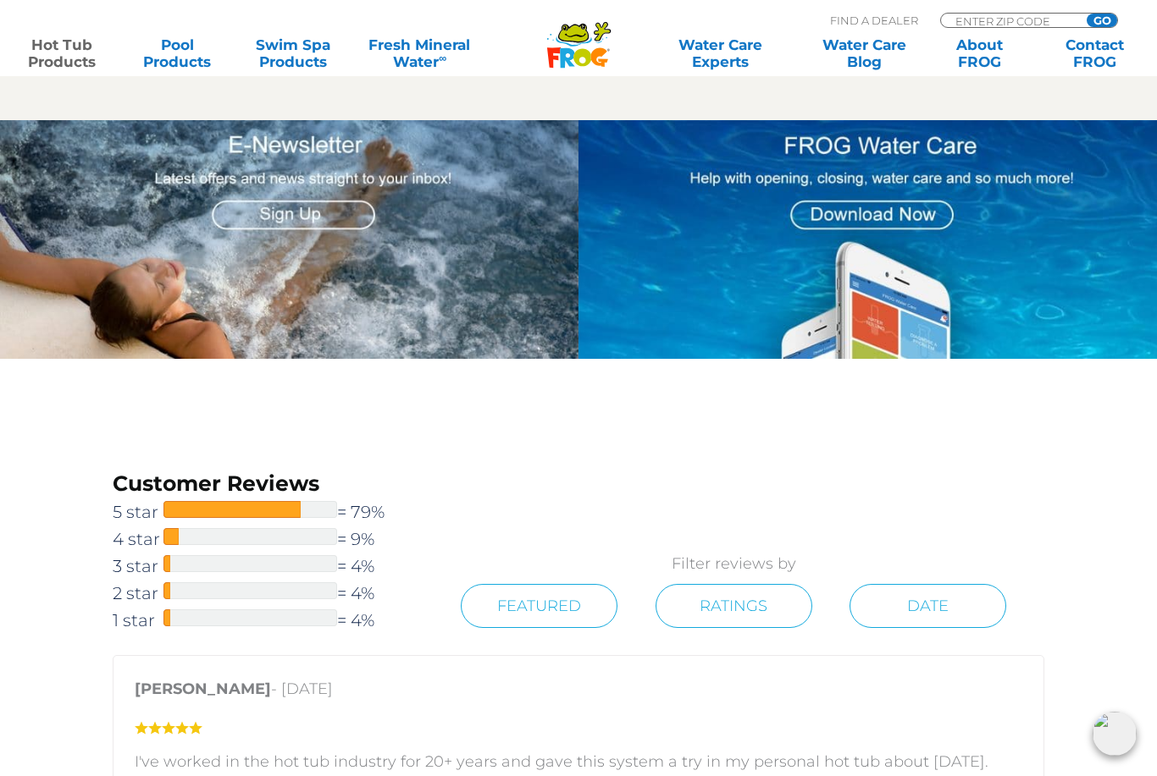
scroll to position [2711, 0]
